Goal: Use online tool/utility: Utilize a website feature to perform a specific function

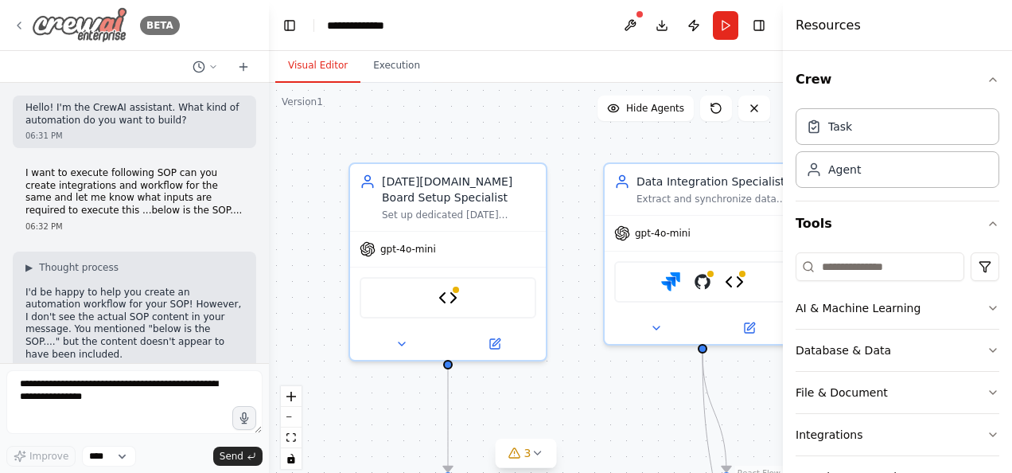
scroll to position [6123, 0]
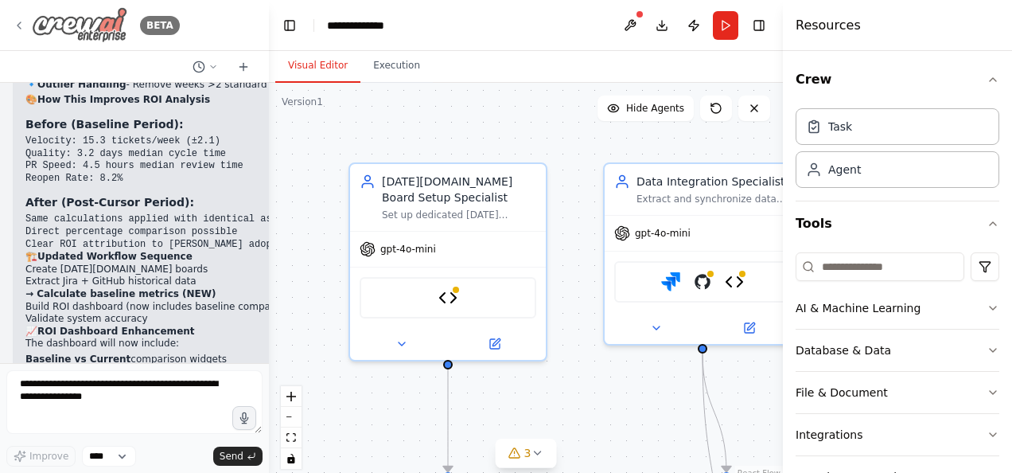
click at [20, 21] on icon at bounding box center [19, 25] width 13 height 13
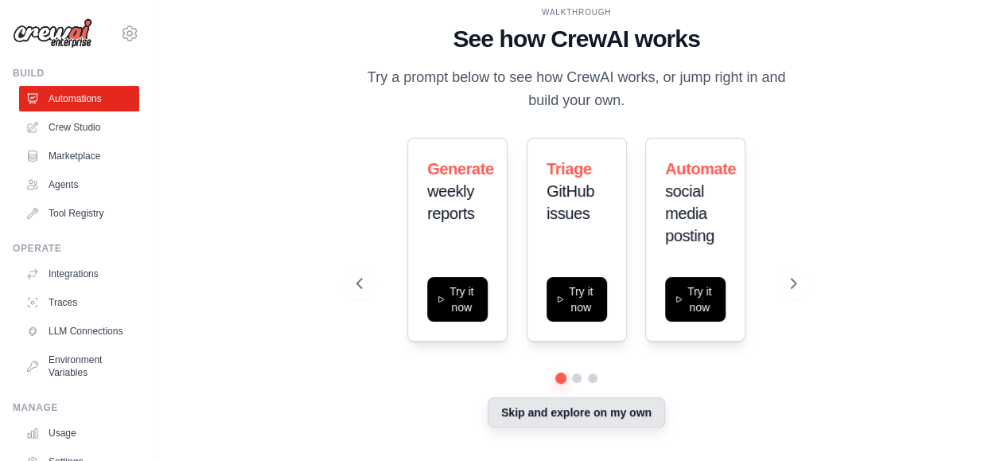
click at [539, 414] on button "Skip and explore on my own" at bounding box center [576, 412] width 177 height 30
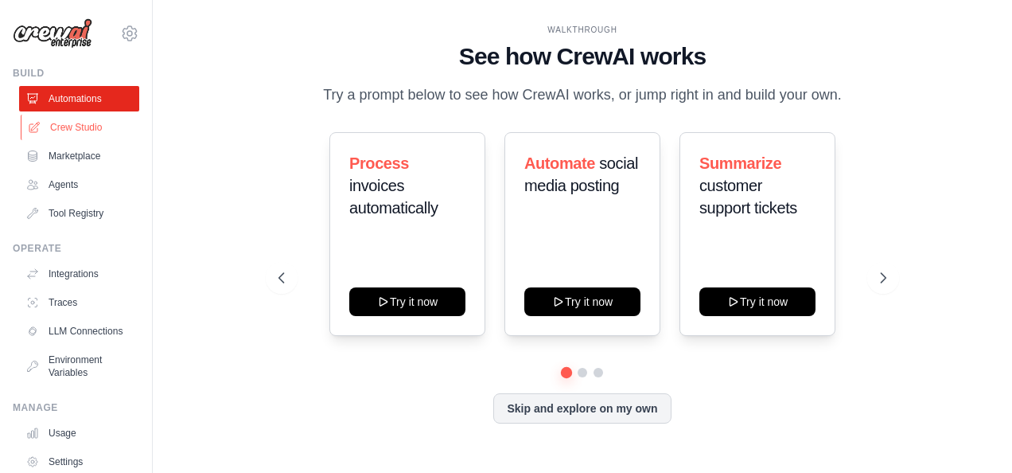
click at [99, 133] on link "Crew Studio" at bounding box center [81, 127] width 120 height 25
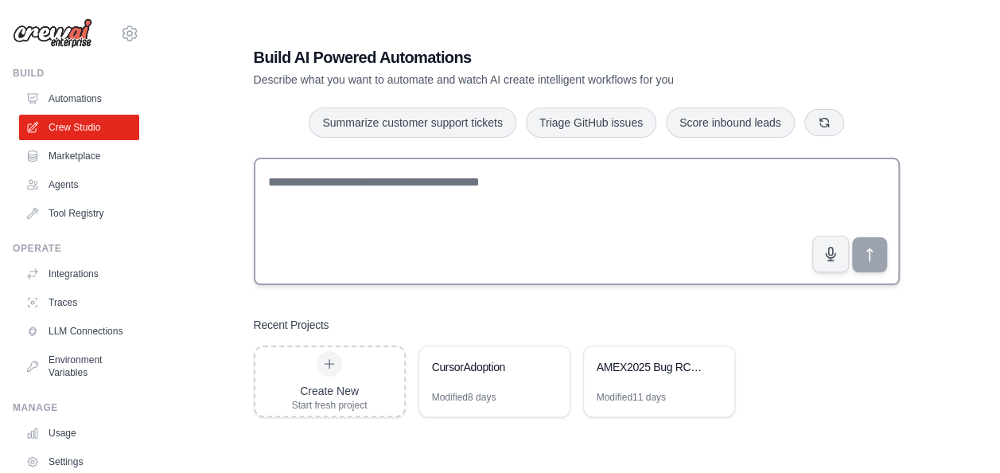
scroll to position [32, 0]
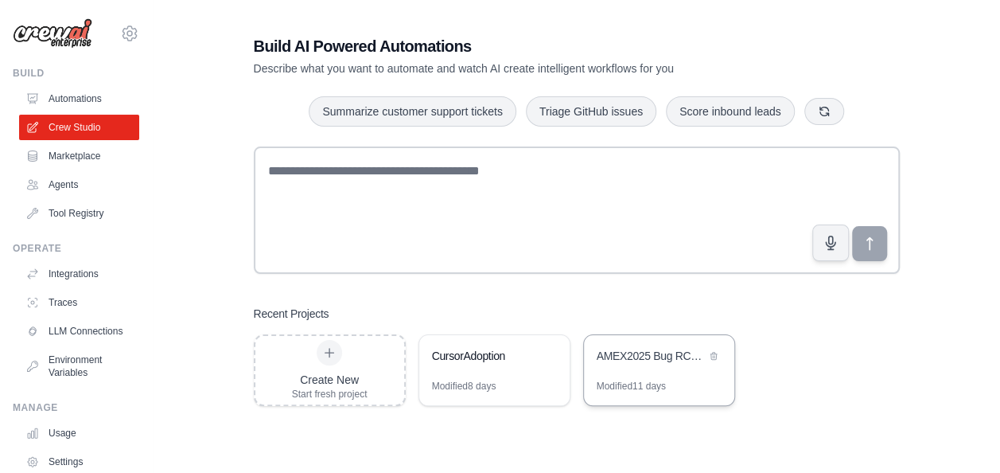
click at [653, 362] on div "AMEX2025 Bug RCA Analysis" at bounding box center [651, 356] width 109 height 16
click at [477, 371] on div "CursorAdoption" at bounding box center [494, 357] width 150 height 45
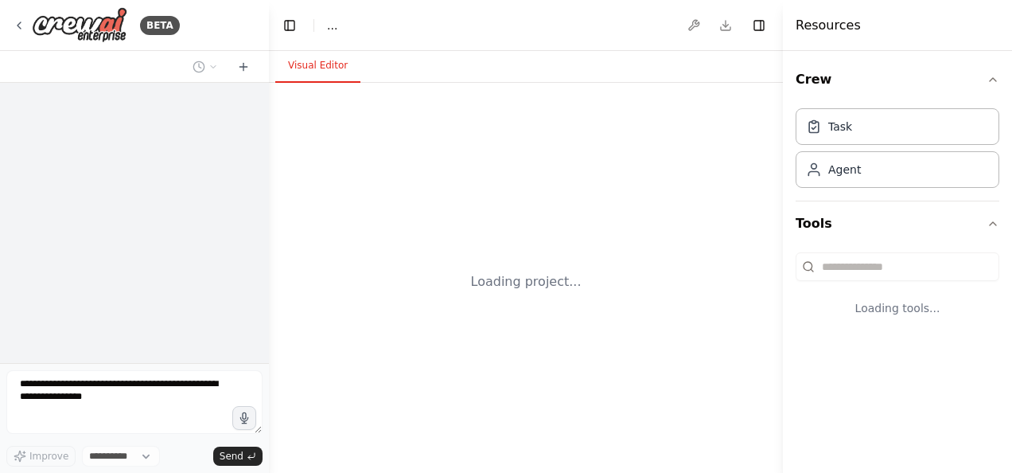
select select "****"
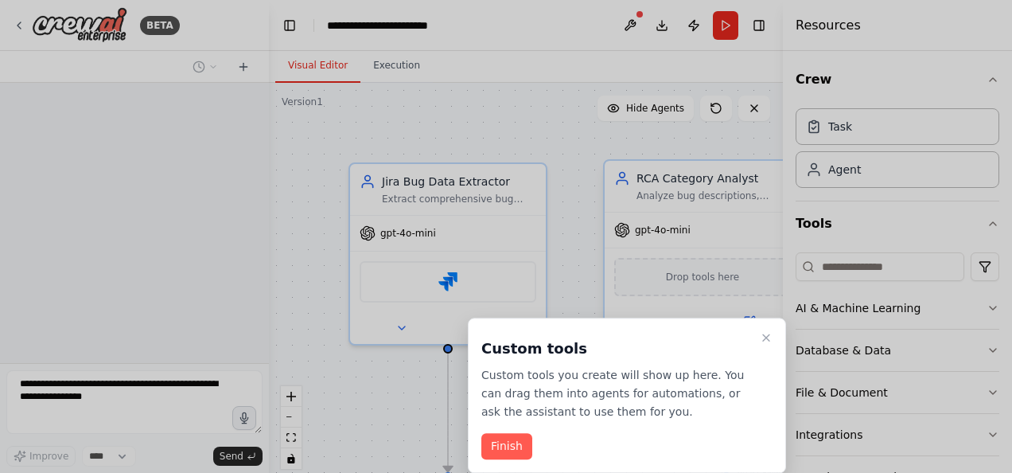
click at [763, 338] on icon "Close walkthrough" at bounding box center [766, 337] width 13 height 13
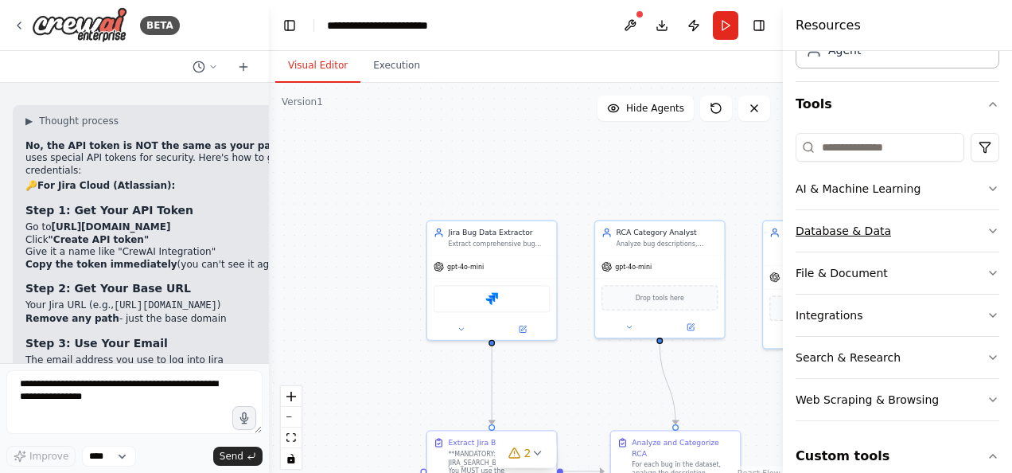
scroll to position [123, 0]
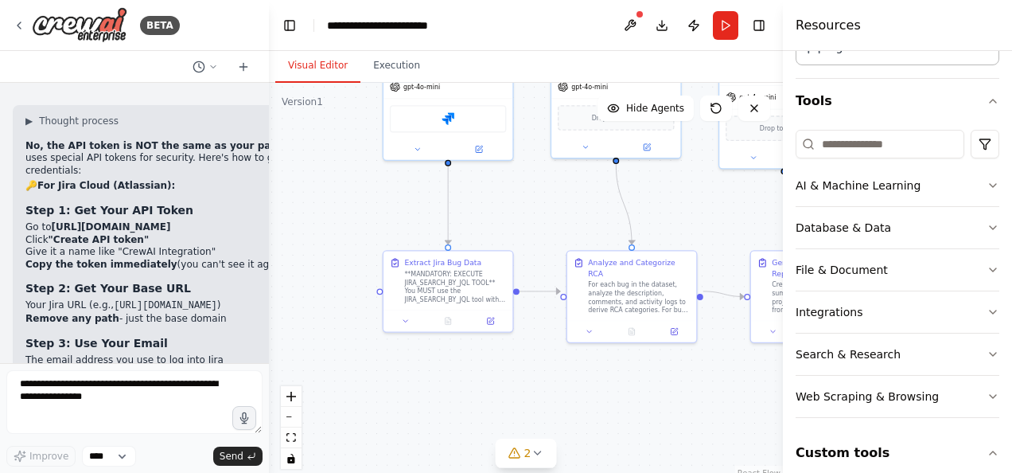
drag, startPoint x: 334, startPoint y: 319, endPoint x: 288, endPoint y: 142, distance: 183.3
click at [288, 142] on div ".deletable-edge-delete-btn { width: 20px; height: 20px; border: 0px solid #ffff…" at bounding box center [526, 282] width 514 height 398
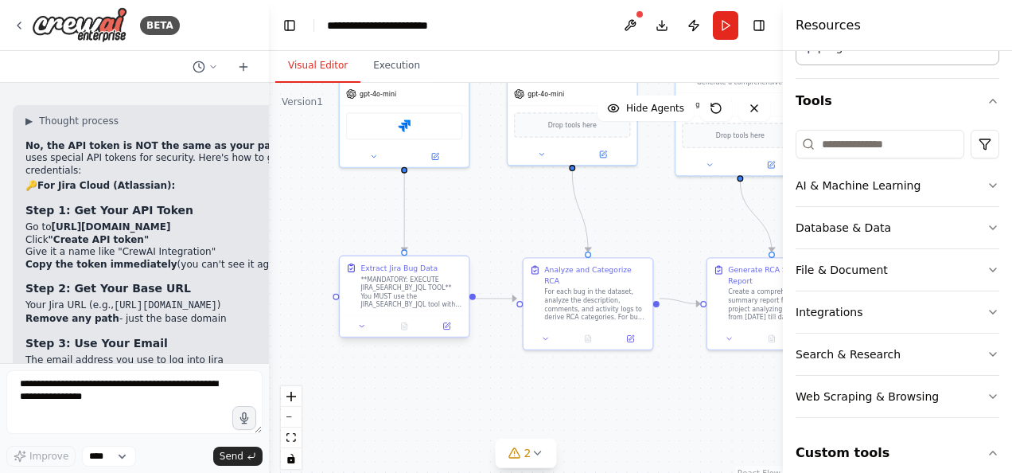
drag, startPoint x: 511, startPoint y: 367, endPoint x: 399, endPoint y: 317, distance: 122.1
click at [454, 372] on div ".deletable-edge-delete-btn { width: 20px; height: 20px; border: 0px solid #ffff…" at bounding box center [526, 282] width 514 height 398
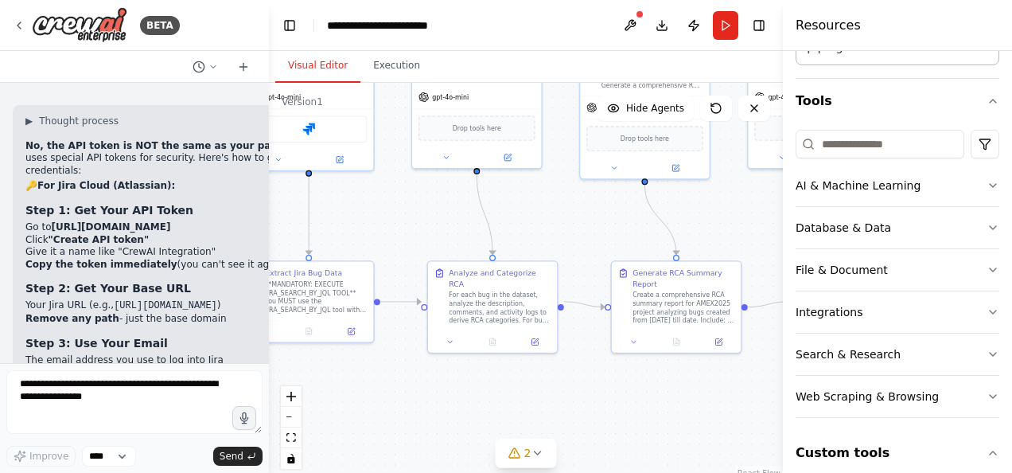
drag, startPoint x: 582, startPoint y: 380, endPoint x: 485, endPoint y: 384, distance: 96.4
click at [485, 384] on div ".deletable-edge-delete-btn { width: 20px; height: 20px; border: 0px solid #ffff…" at bounding box center [526, 282] width 514 height 398
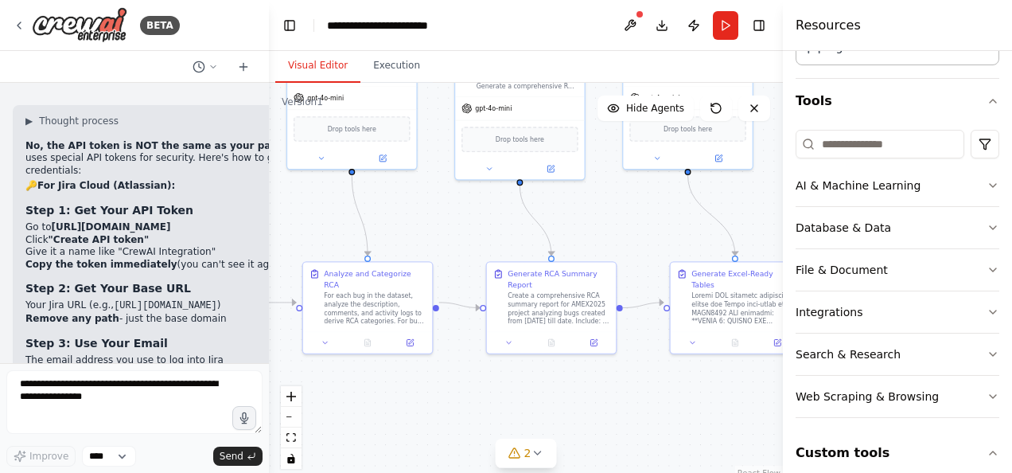
drag, startPoint x: 634, startPoint y: 388, endPoint x: 524, endPoint y: 389, distance: 110.6
click at [524, 389] on div ".deletable-edge-delete-btn { width: 20px; height: 20px; border: 0px solid #ffff…" at bounding box center [526, 282] width 514 height 398
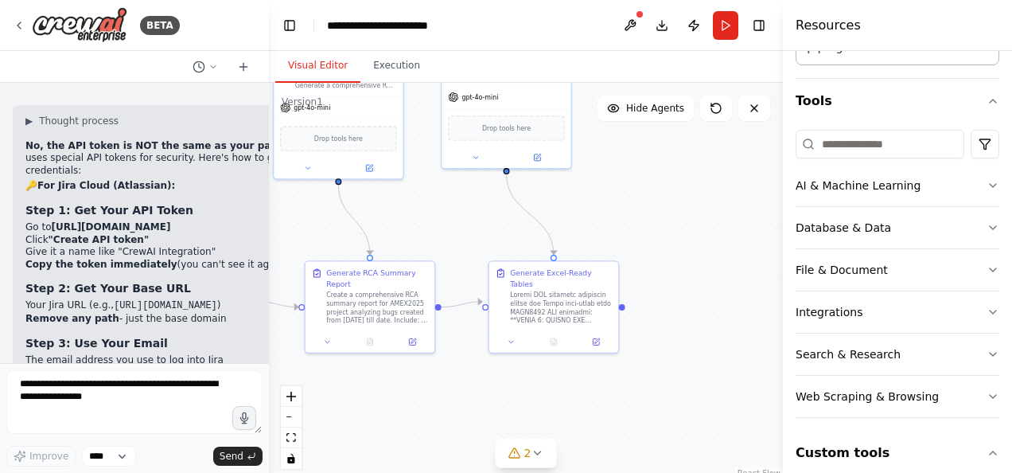
drag, startPoint x: 652, startPoint y: 396, endPoint x: 472, endPoint y: 388, distance: 180.0
click at [468, 395] on div ".deletable-edge-delete-btn { width: 20px; height: 20px; border: 0px solid #ffff…" at bounding box center [526, 282] width 514 height 398
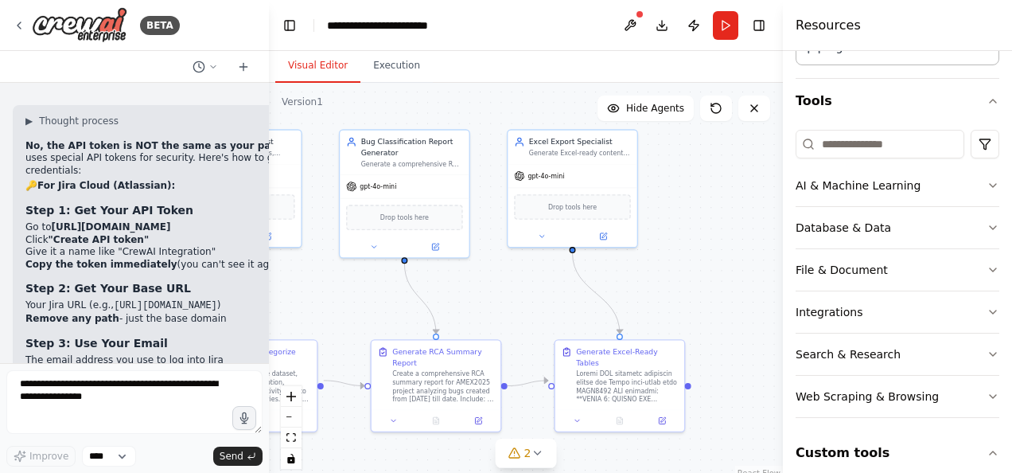
drag, startPoint x: 668, startPoint y: 240, endPoint x: 737, endPoint y: 319, distance: 104.3
click at [737, 319] on div ".deletable-edge-delete-btn { width: 20px; height: 20px; border: 0px solid #ffff…" at bounding box center [526, 282] width 514 height 398
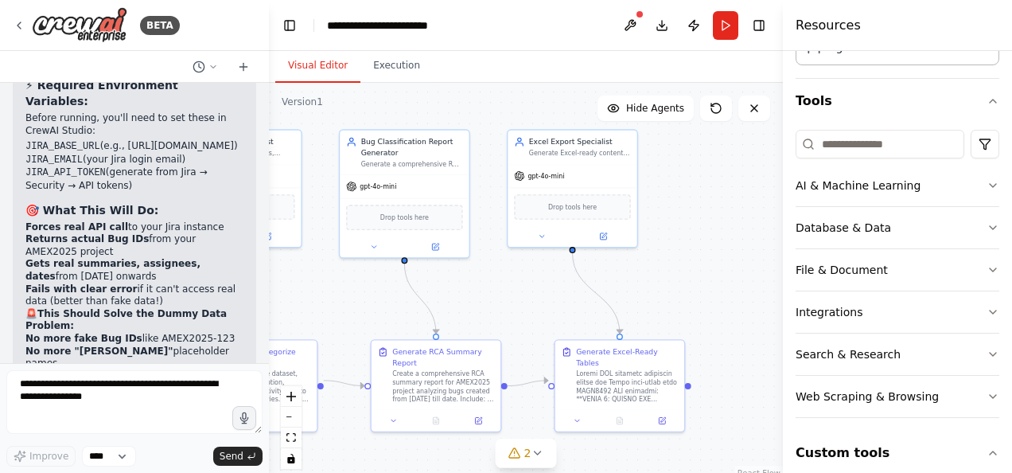
scroll to position [18539, 0]
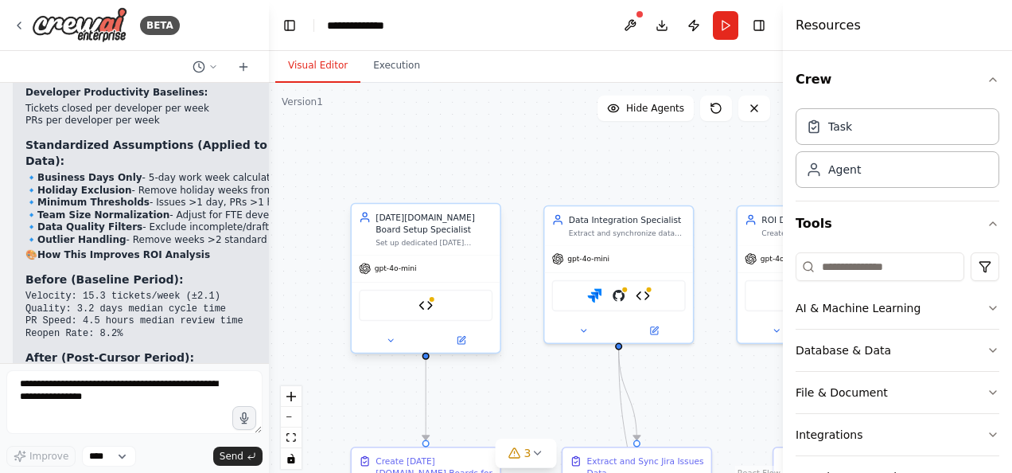
scroll to position [5964, 0]
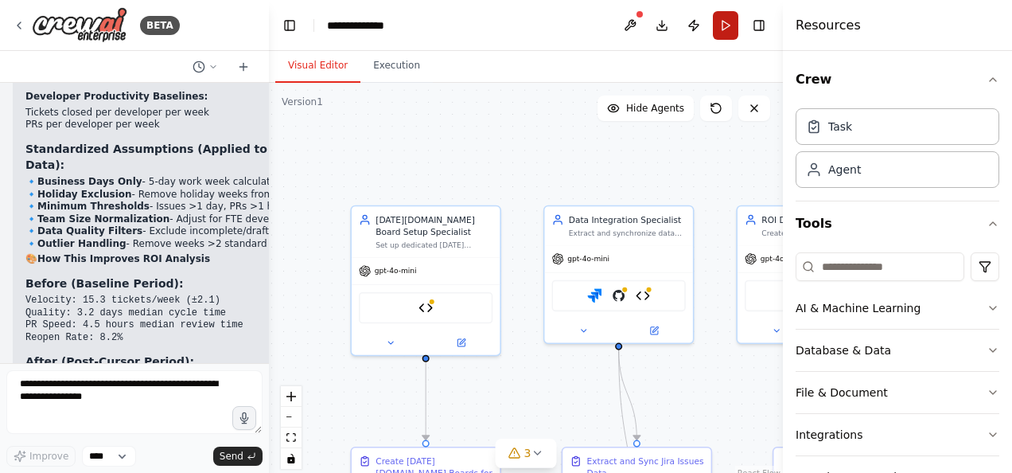
click at [727, 32] on button "Run" at bounding box center [725, 25] width 25 height 29
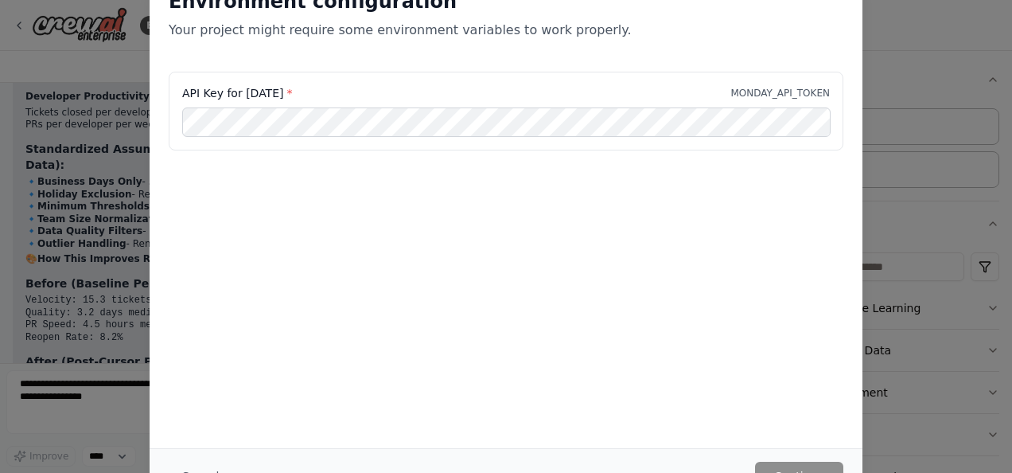
click at [372, 92] on div "API Key for Monday * MONDAY_API_TOKEN" at bounding box center [506, 93] width 648 height 16
click at [59, 52] on div "Environment configuration Your project might require some environment variables…" at bounding box center [506, 236] width 1012 height 473
click at [944, 54] on div "Environment configuration Your project might require some environment variables…" at bounding box center [506, 236] width 1012 height 473
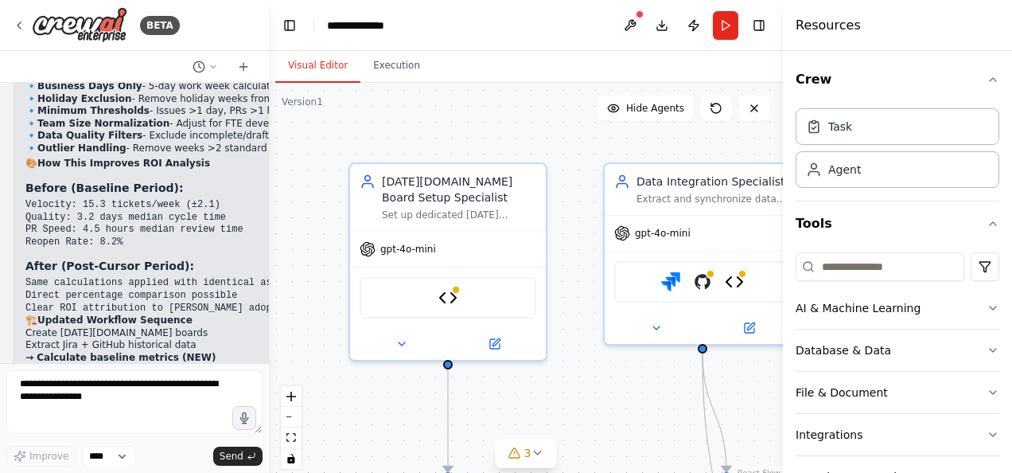
scroll to position [6123, 0]
